Goal: Navigation & Orientation: Find specific page/section

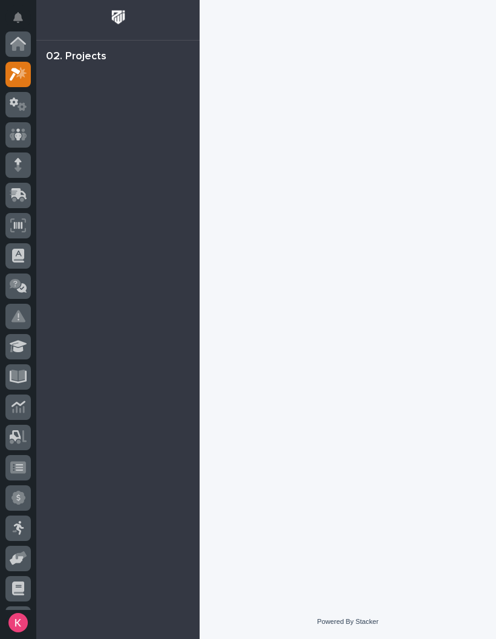
scroll to position [30, 0]
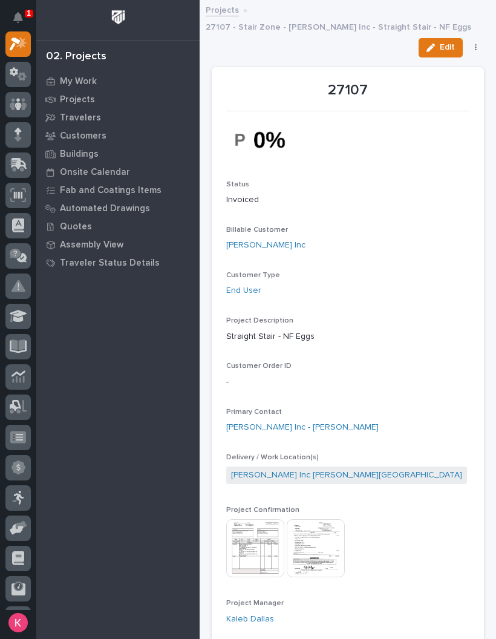
click at [86, 74] on div "My Work" at bounding box center [117, 81] width 157 height 17
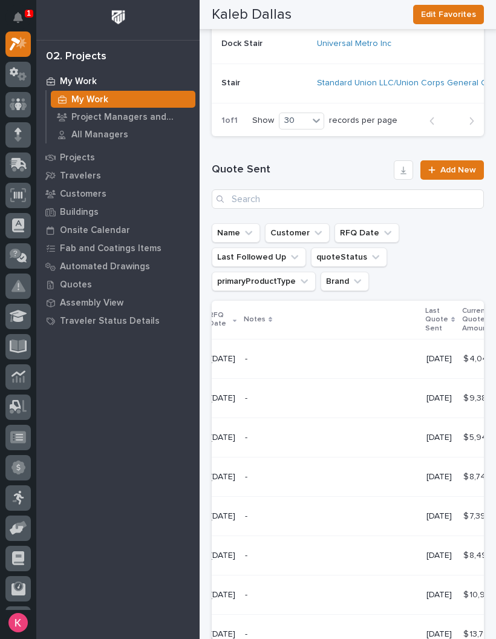
scroll to position [0, 205]
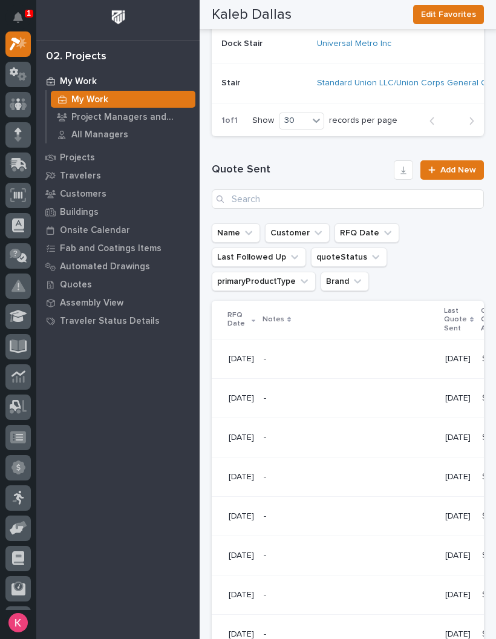
click at [149, 114] on p "Project Managers and Engineers" at bounding box center [130, 117] width 119 height 11
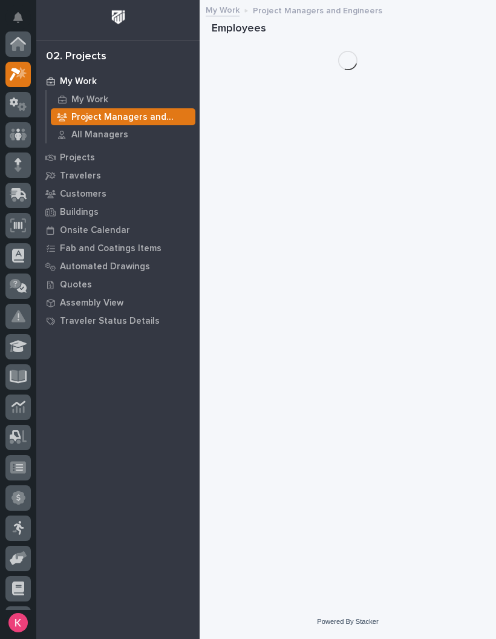
scroll to position [30, 0]
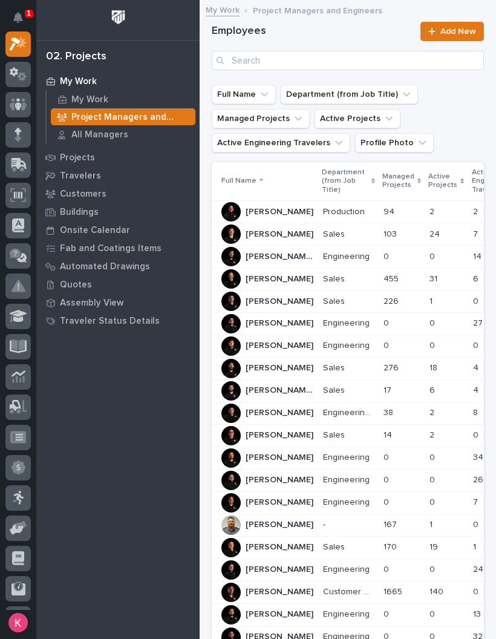
click at [106, 108] on div "Project Managers and Engineers" at bounding box center [123, 116] width 145 height 17
click at [114, 95] on div "My Work" at bounding box center [123, 99] width 145 height 17
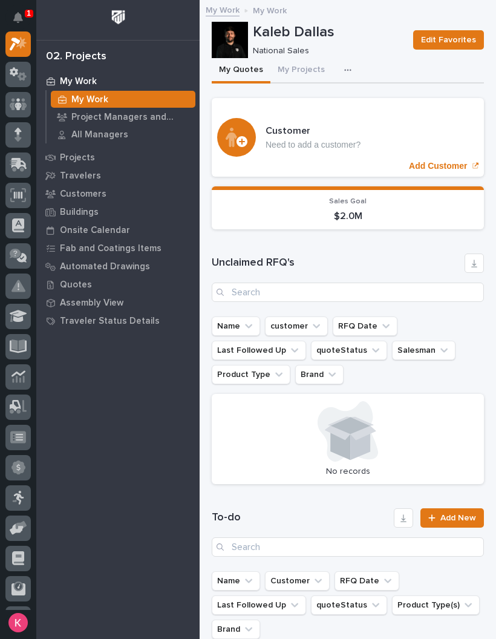
click at [307, 63] on button "My Projects" at bounding box center [301, 70] width 62 height 25
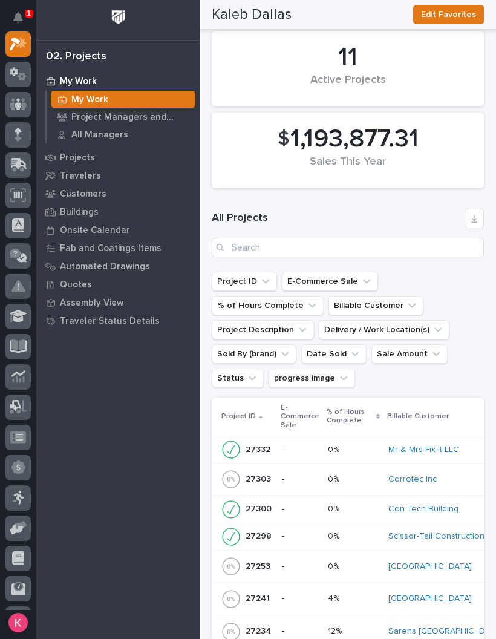
scroll to position [945, 0]
